Goal: Find specific page/section

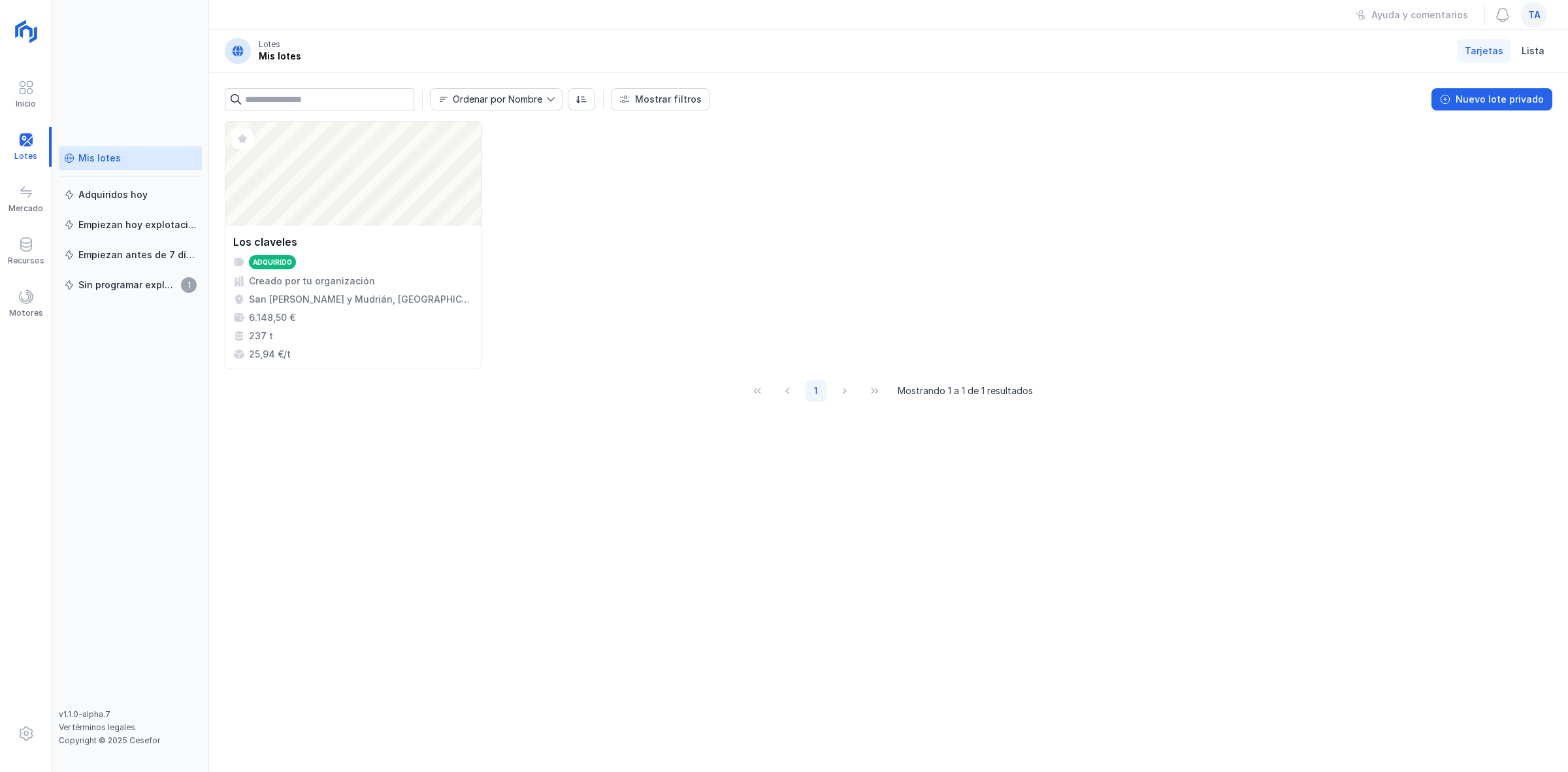
click at [1542, 17] on div "ta" at bounding box center [1534, 15] width 26 height 26
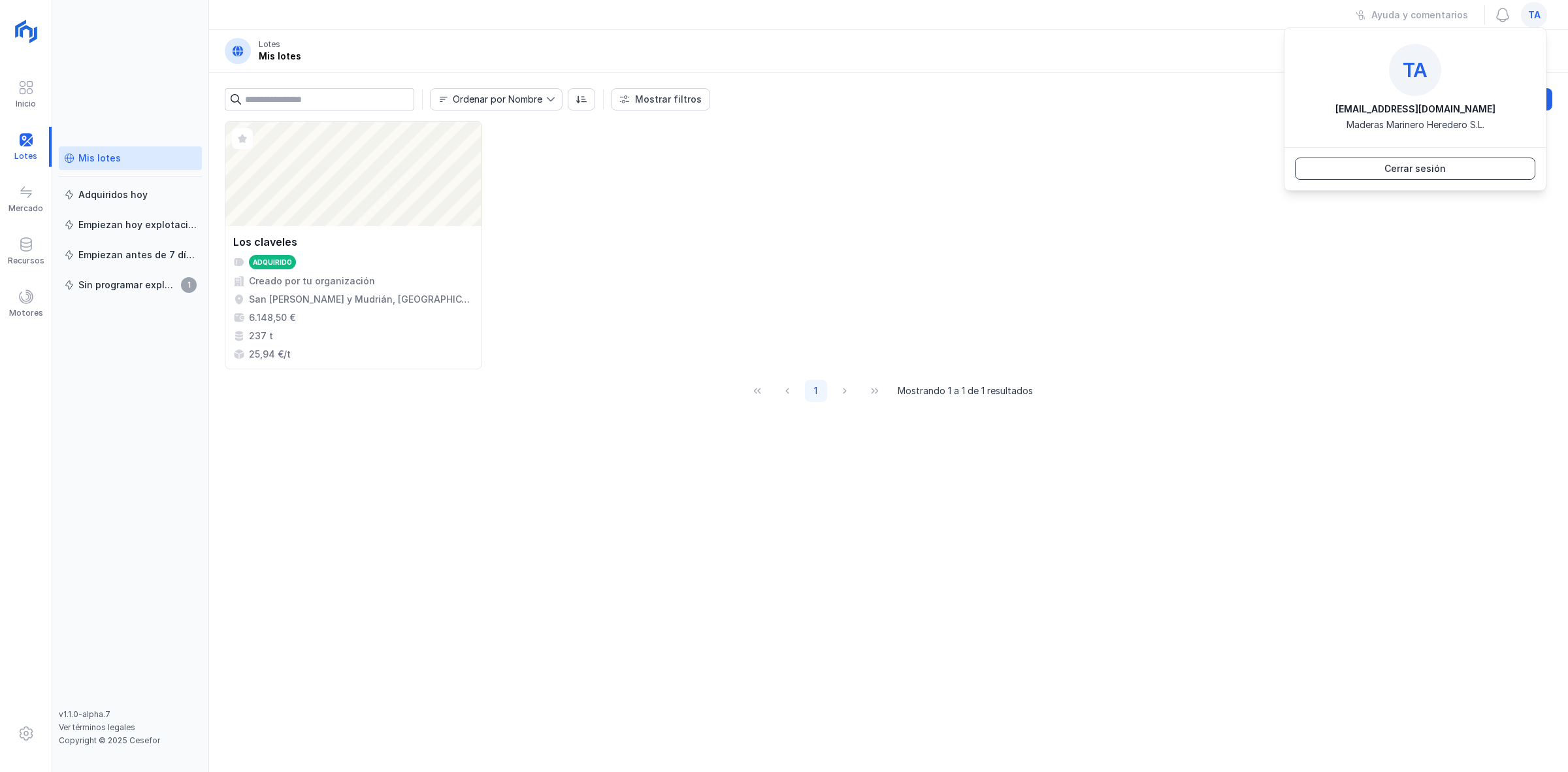
click at [1429, 164] on div "Cerrar sesión" at bounding box center [1415, 168] width 62 height 13
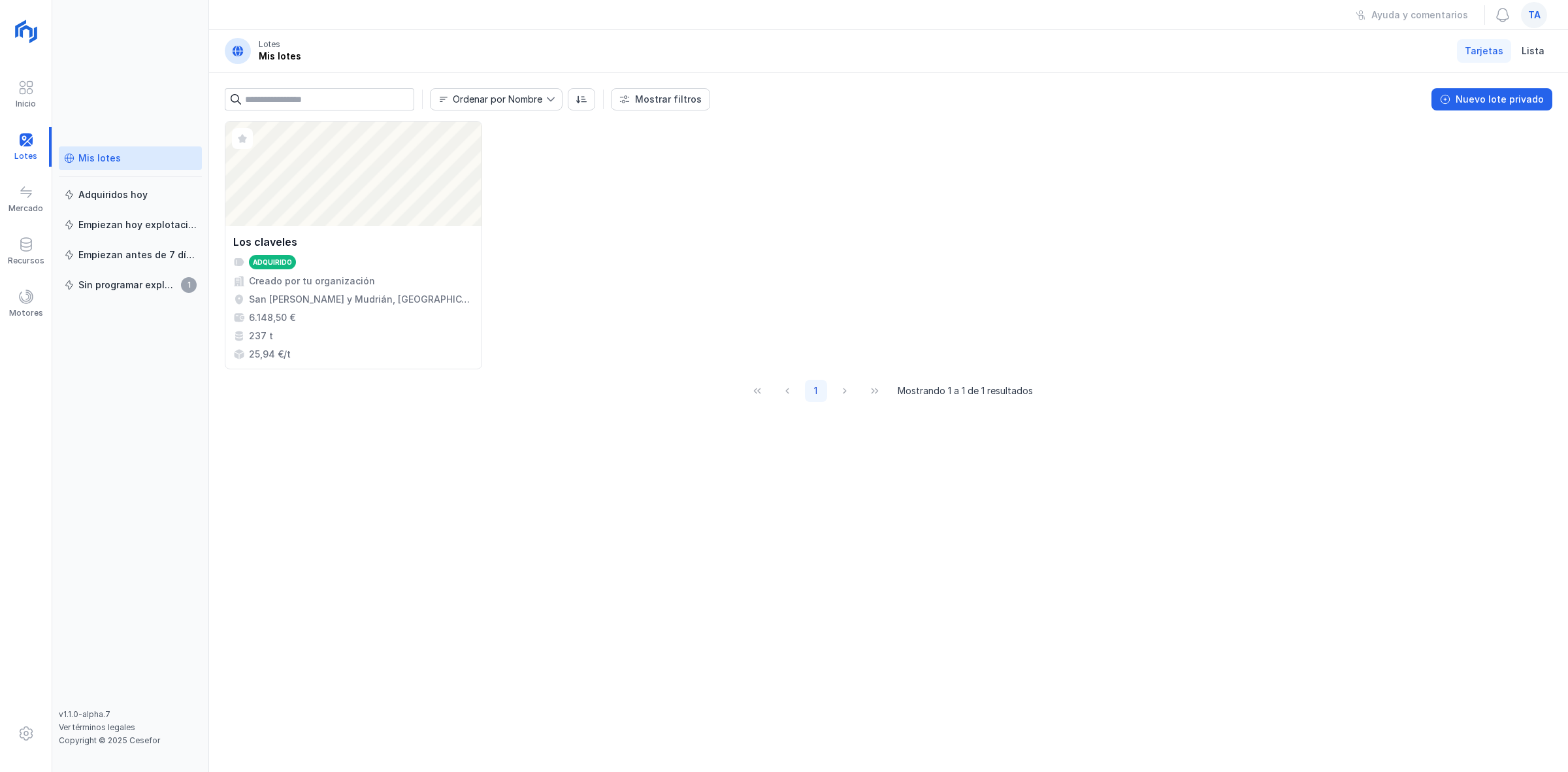
click at [1544, 17] on div "ta" at bounding box center [1534, 15] width 26 height 26
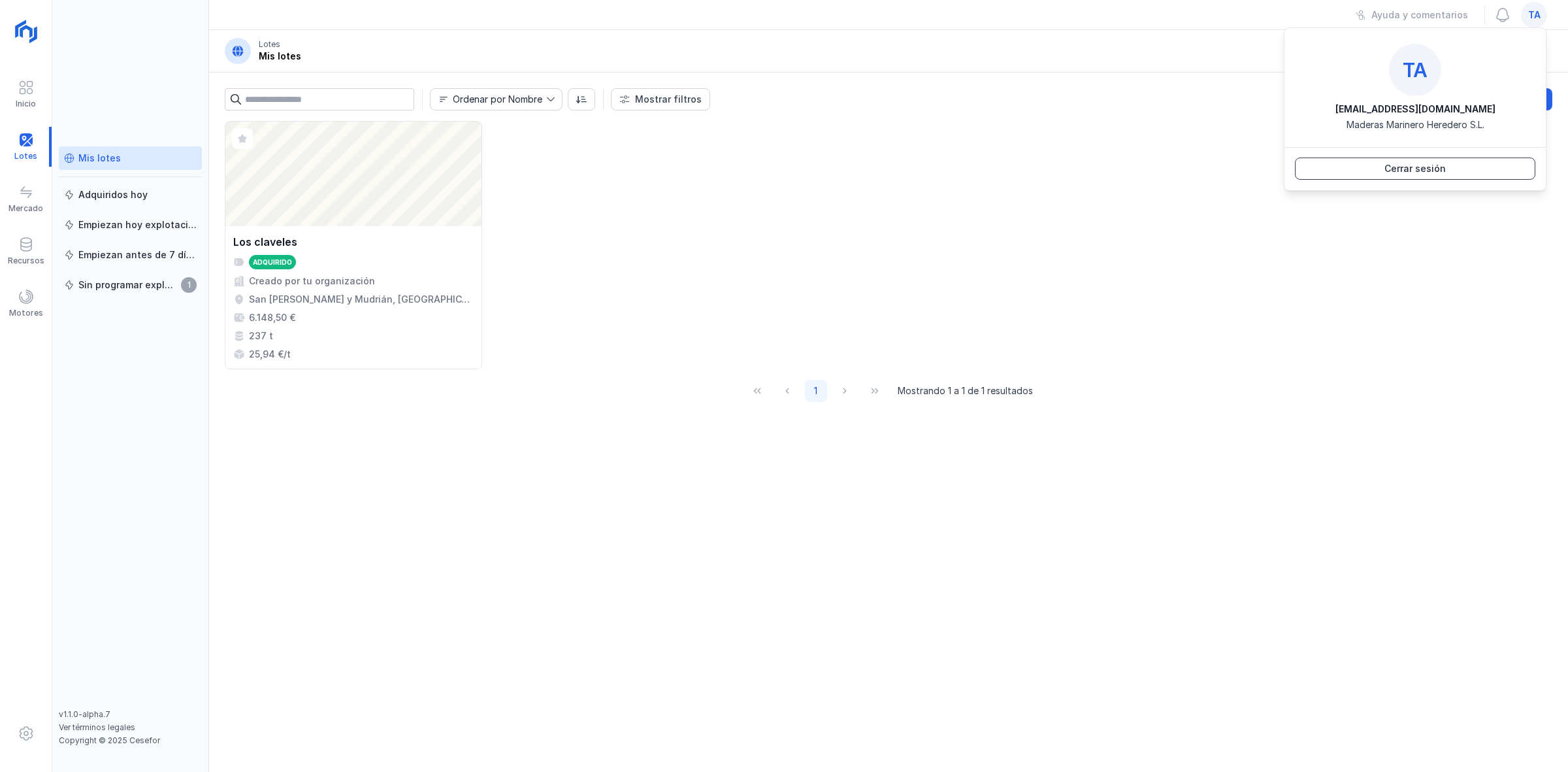
click at [1359, 168] on button "Cerrar sesión" at bounding box center [1414, 168] width 240 height 22
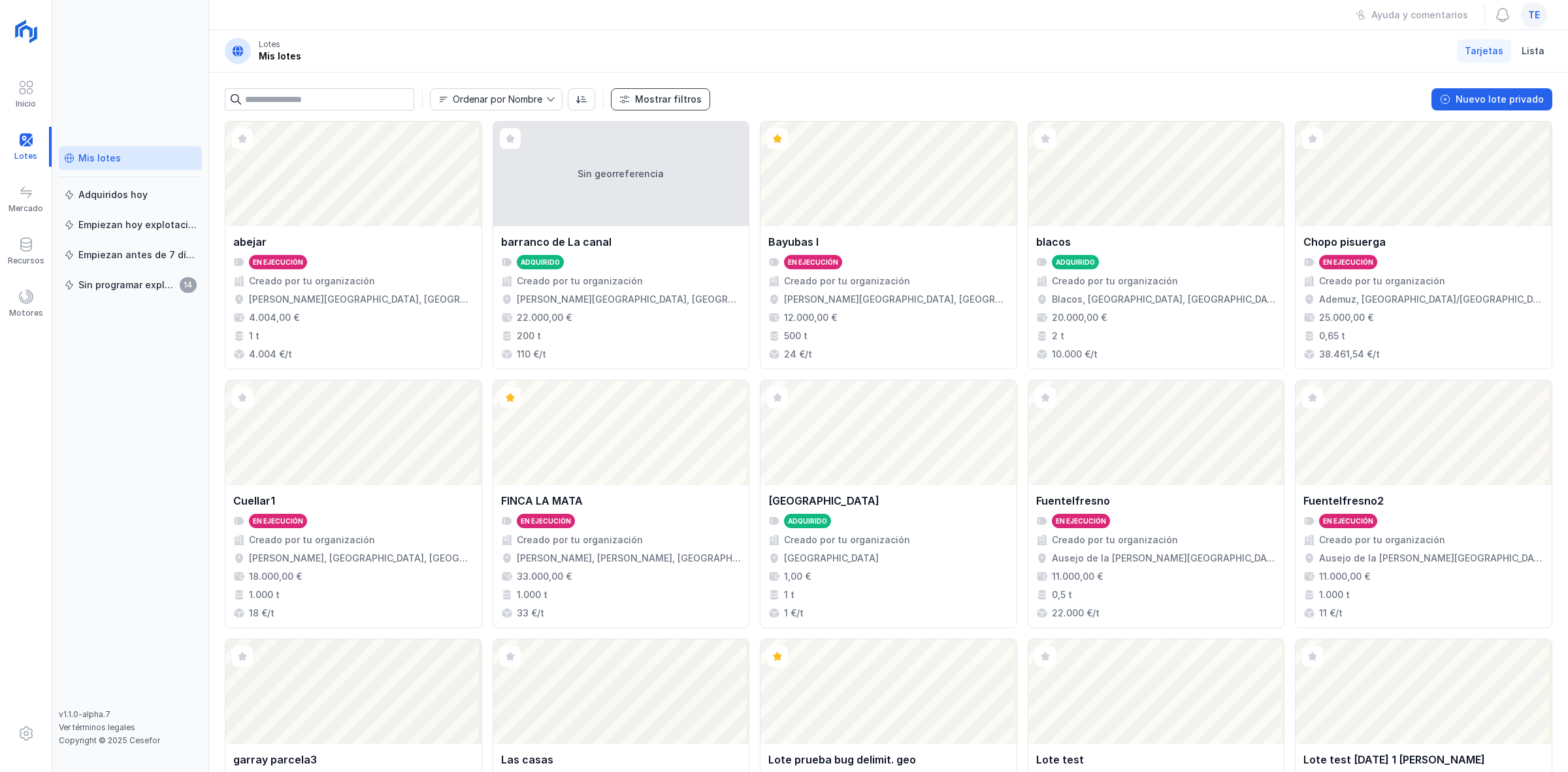
click at [654, 102] on div "Mostrar filtros" at bounding box center [668, 99] width 66 height 13
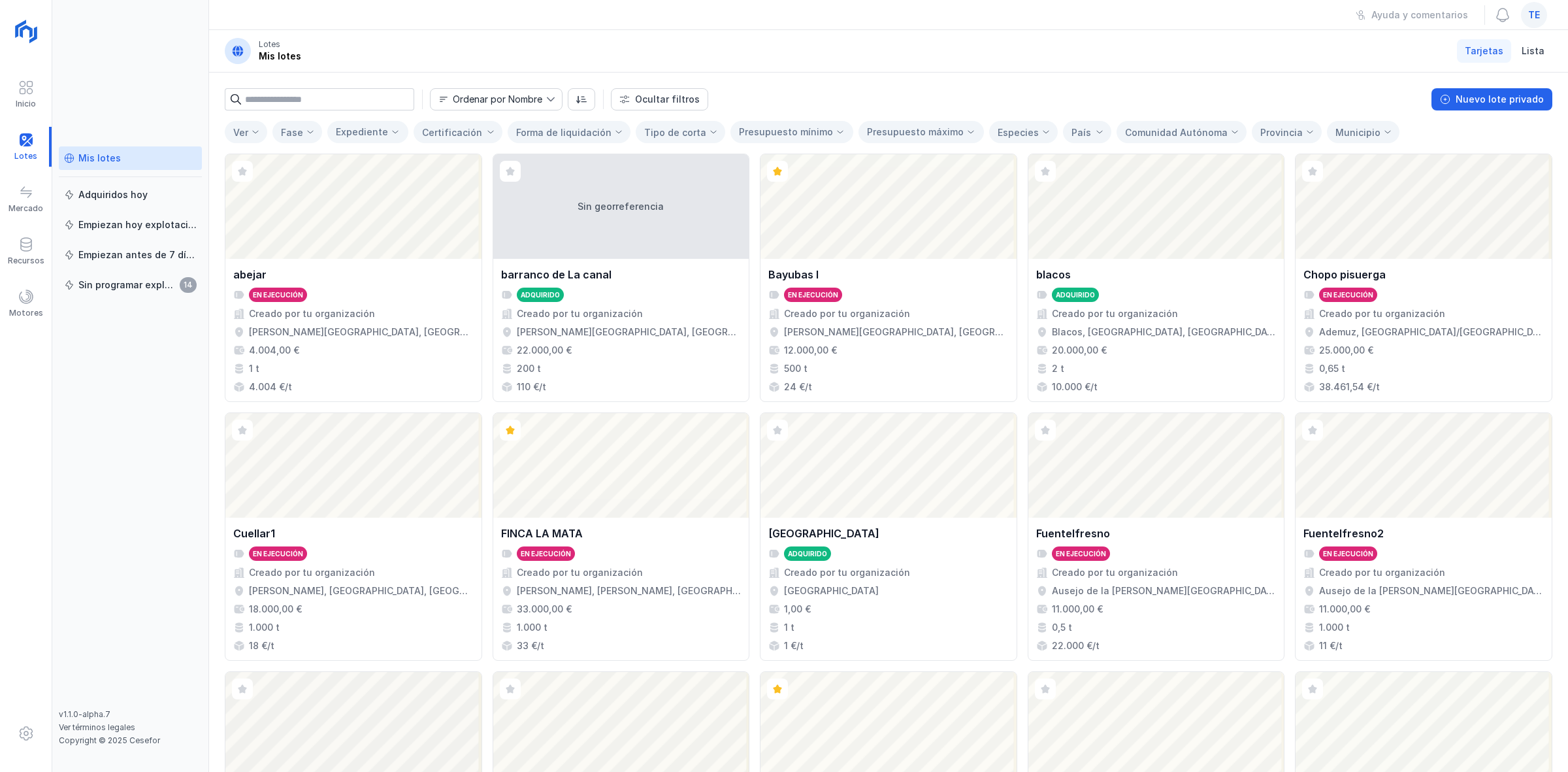
click at [306, 135] on span at bounding box center [310, 132] width 9 height 9
click at [334, 211] on li "Adquirido" at bounding box center [345, 224] width 145 height 26
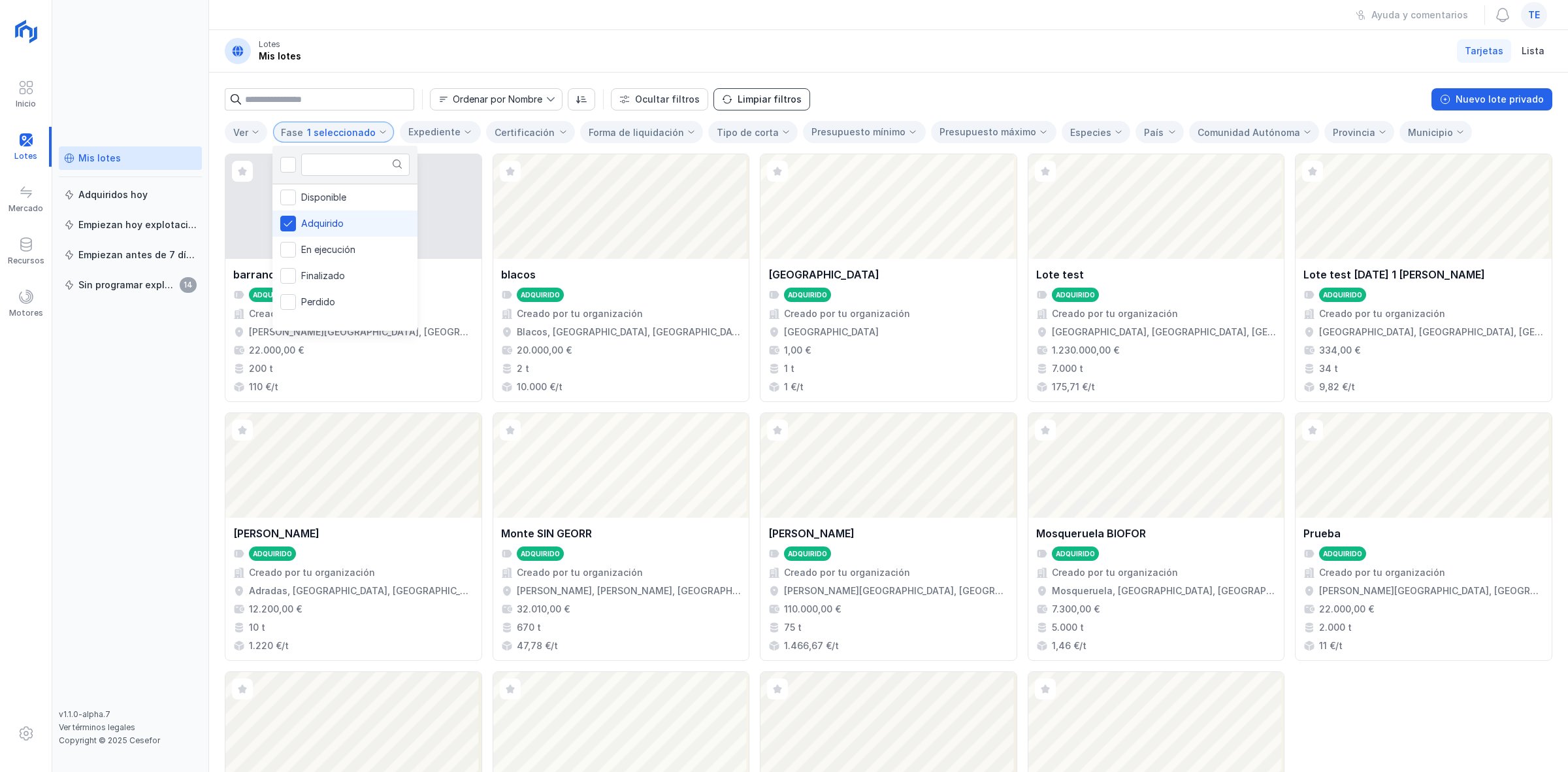
click at [776, 109] on button "Limpiar filtros" at bounding box center [762, 99] width 97 height 22
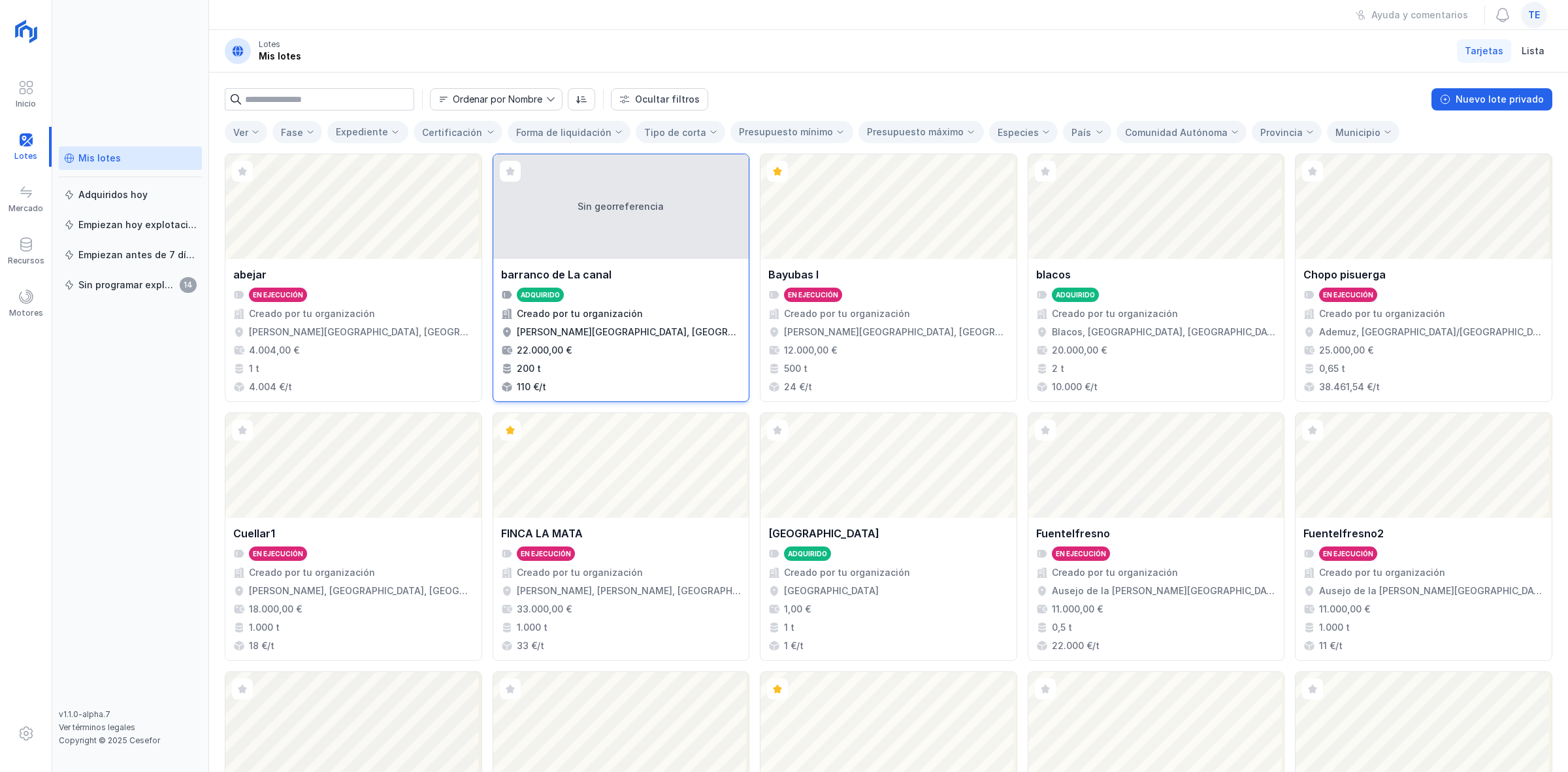
click at [616, 291] on div "Adquirido" at bounding box center [621, 294] width 240 height 15
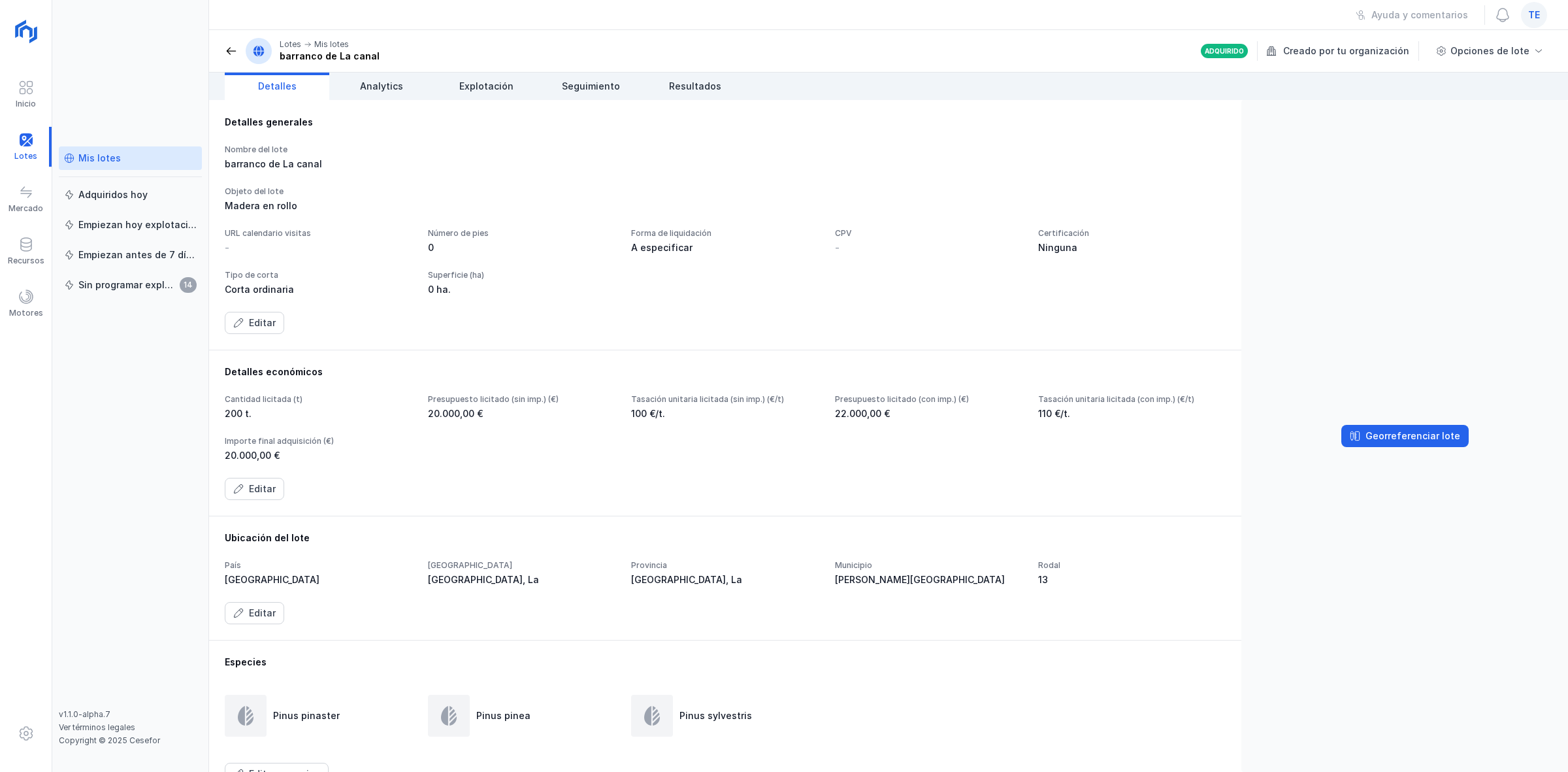
click at [226, 46] on span at bounding box center [231, 51] width 13 height 13
